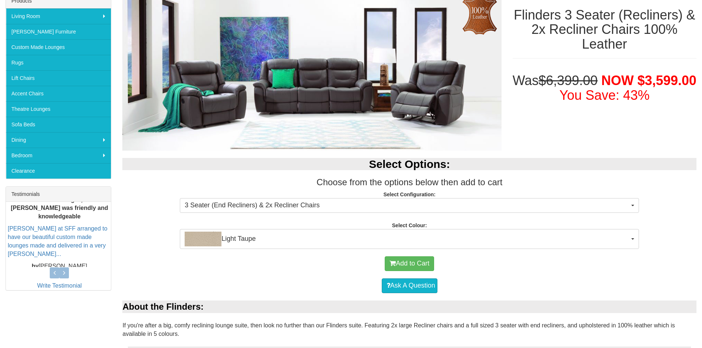
scroll to position [149, 0]
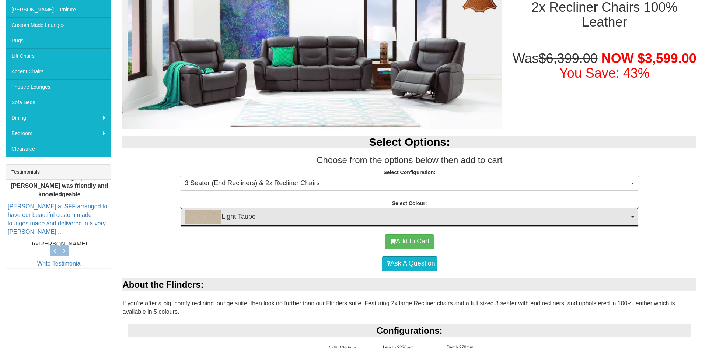
click at [630, 216] on button "Light Taupe" at bounding box center [409, 217] width 459 height 20
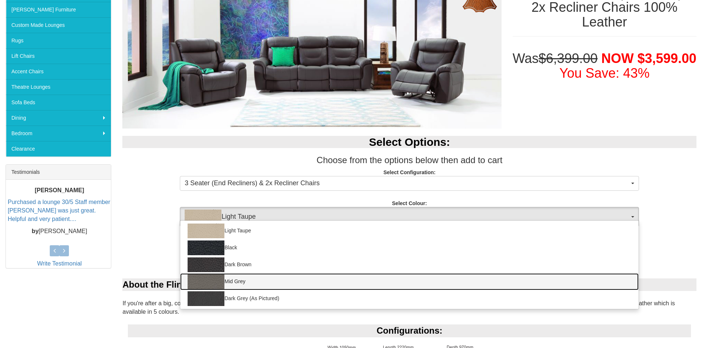
click at [209, 278] on img at bounding box center [206, 282] width 37 height 15
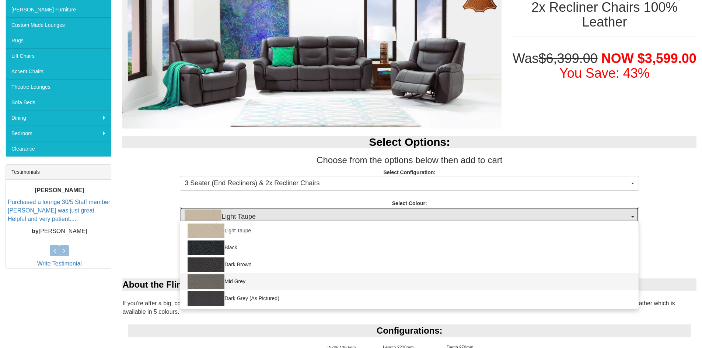
select select "1212"
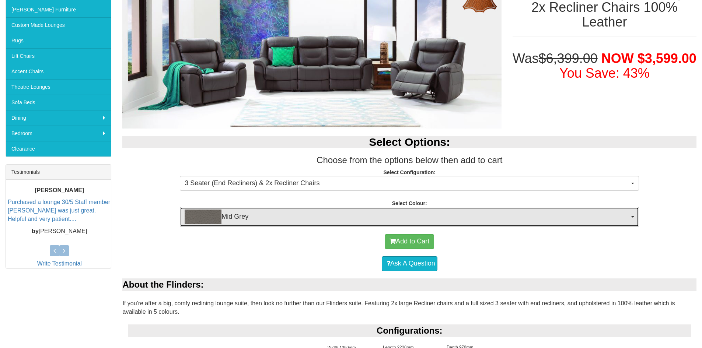
click at [631, 217] on button "Mid Grey" at bounding box center [409, 217] width 459 height 20
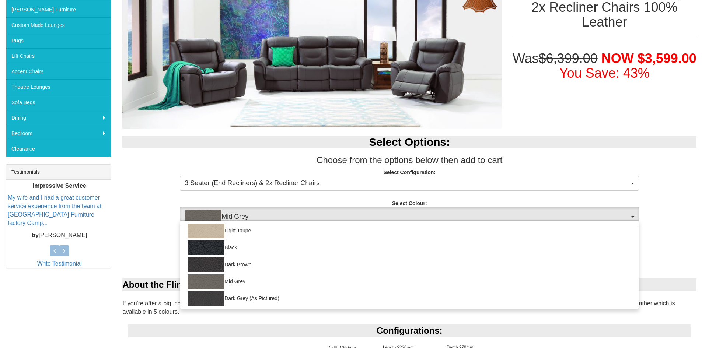
click at [658, 211] on div "Select Options: Choose from the options below then add to cart Select Configura…" at bounding box center [409, 178] width 585 height 98
